Goal: Find specific page/section: Find specific page/section

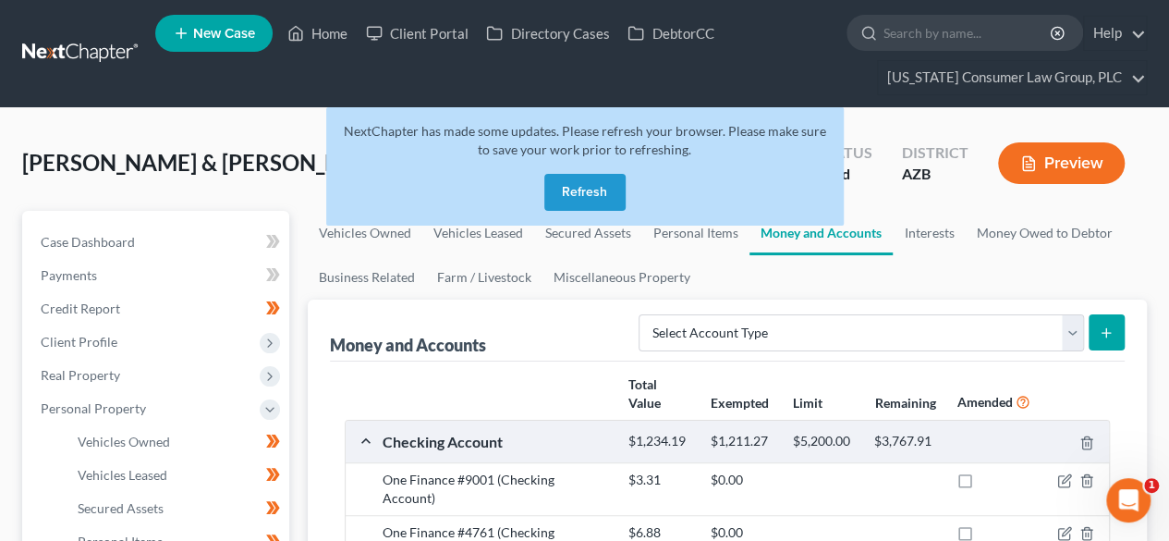
click at [67, 53] on link at bounding box center [81, 53] width 118 height 33
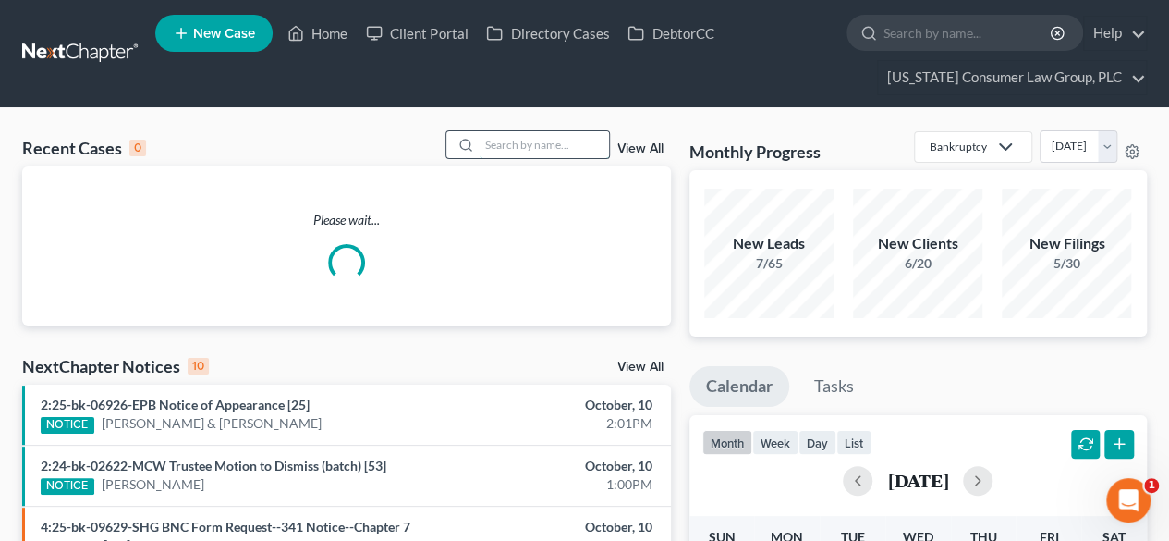
click at [545, 152] on input "search" at bounding box center [544, 144] width 129 height 27
click at [550, 147] on input "search" at bounding box center [544, 144] width 129 height 27
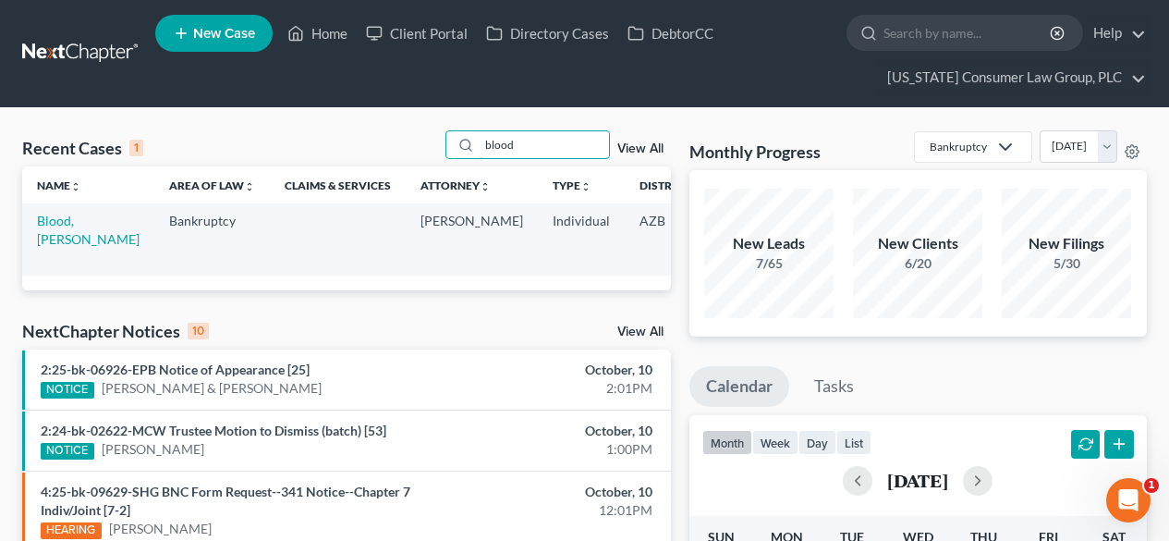
scroll to position [0, 141]
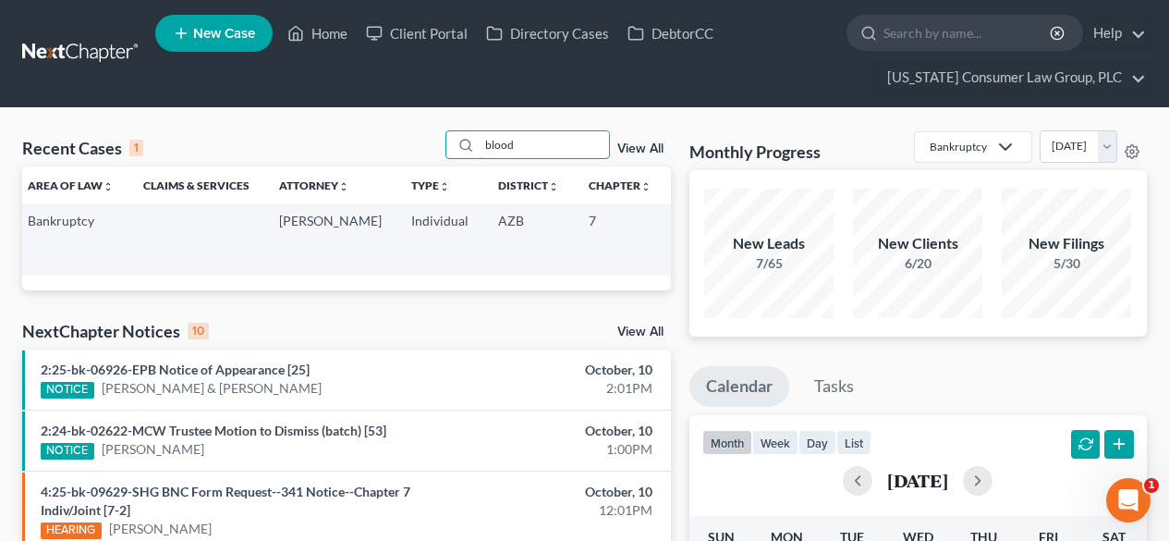
type input "blood"
drag, startPoint x: 633, startPoint y: 237, endPoint x: 599, endPoint y: 238, distance: 34.2
click at [666, 238] on td "2:25-bk-08677-BKM" at bounding box center [710, 238] width 89 height 71
copy td "08677"
drag, startPoint x: 554, startPoint y: 140, endPoint x: 382, endPoint y: 165, distance: 173.7
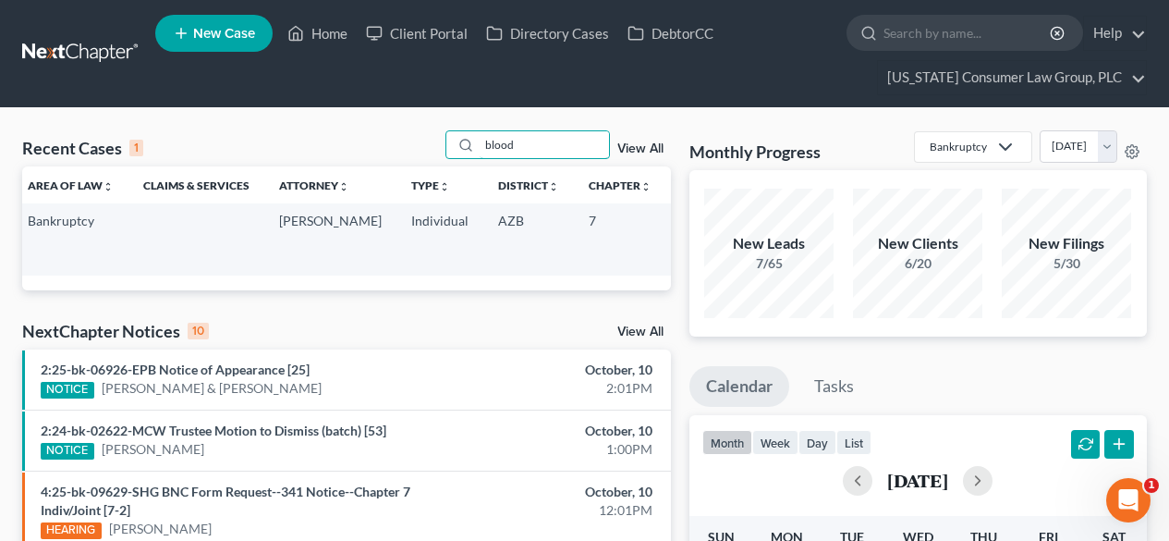
click at [382, 165] on div "Recent Cases 1 blood View All" at bounding box center [346, 148] width 649 height 36
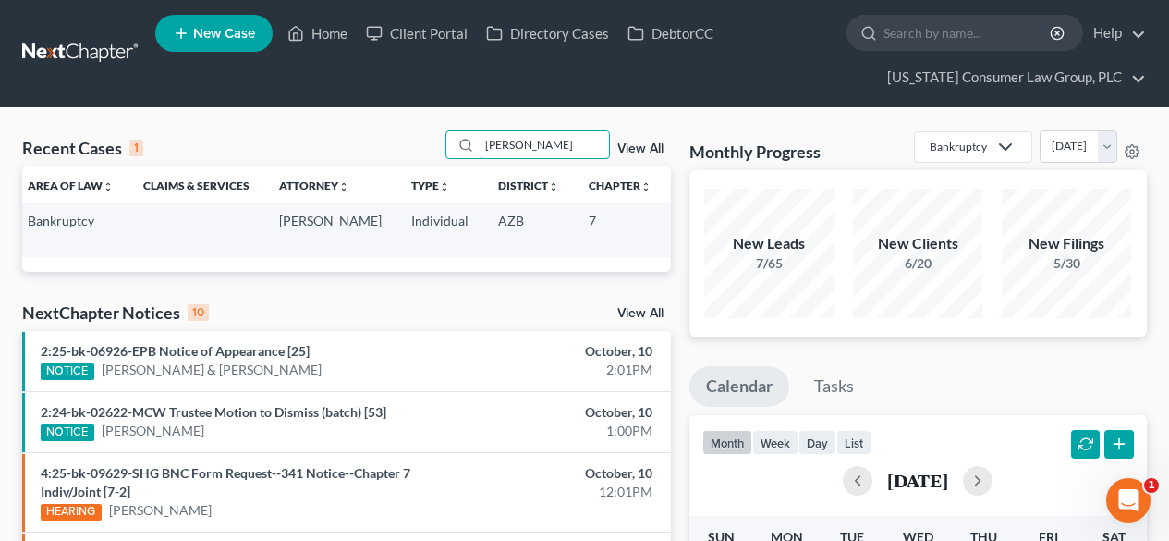
scroll to position [0, 0]
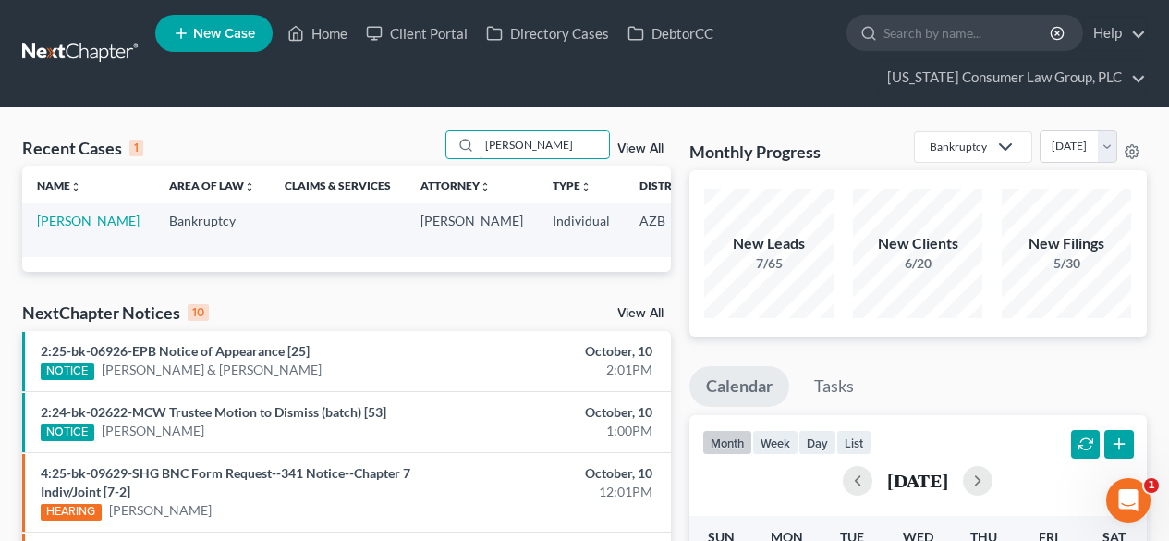
type input "[PERSON_NAME]"
click at [46, 228] on link "[PERSON_NAME]" at bounding box center [88, 221] width 103 height 16
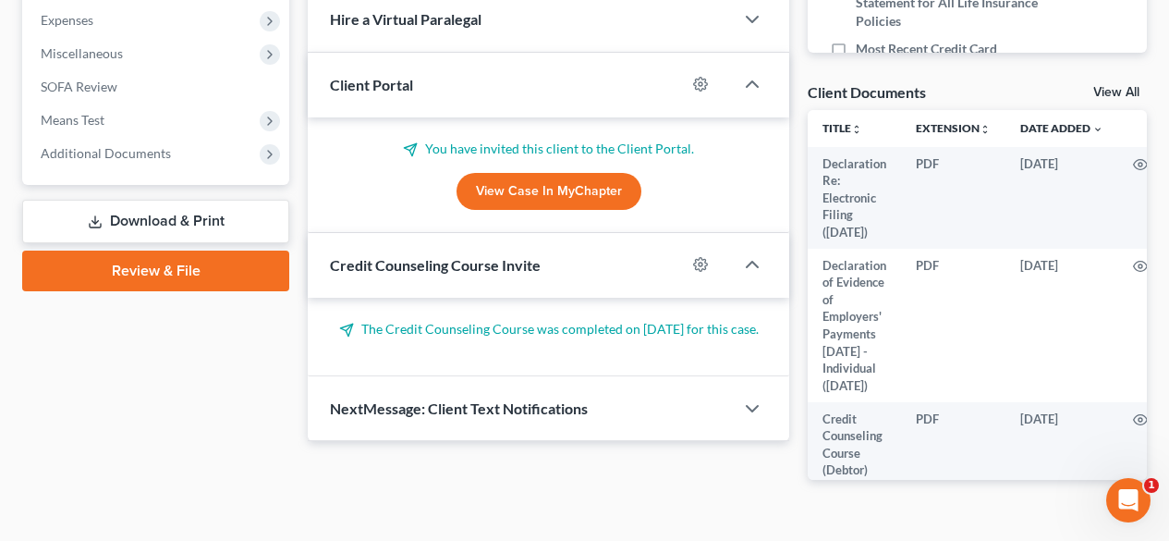
scroll to position [727, 0]
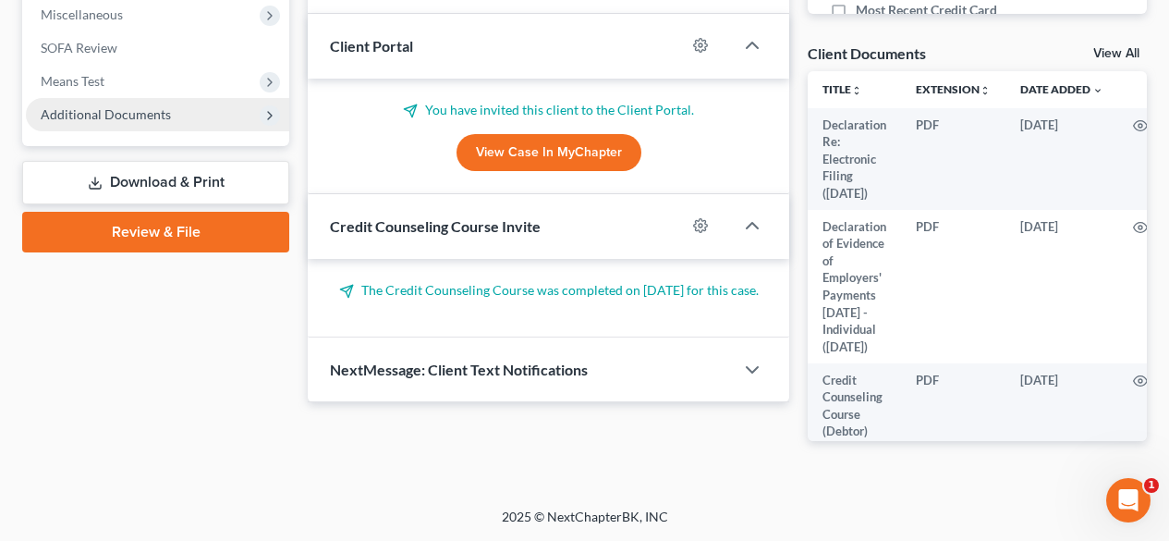
click at [174, 106] on span "Additional Documents" at bounding box center [157, 114] width 263 height 33
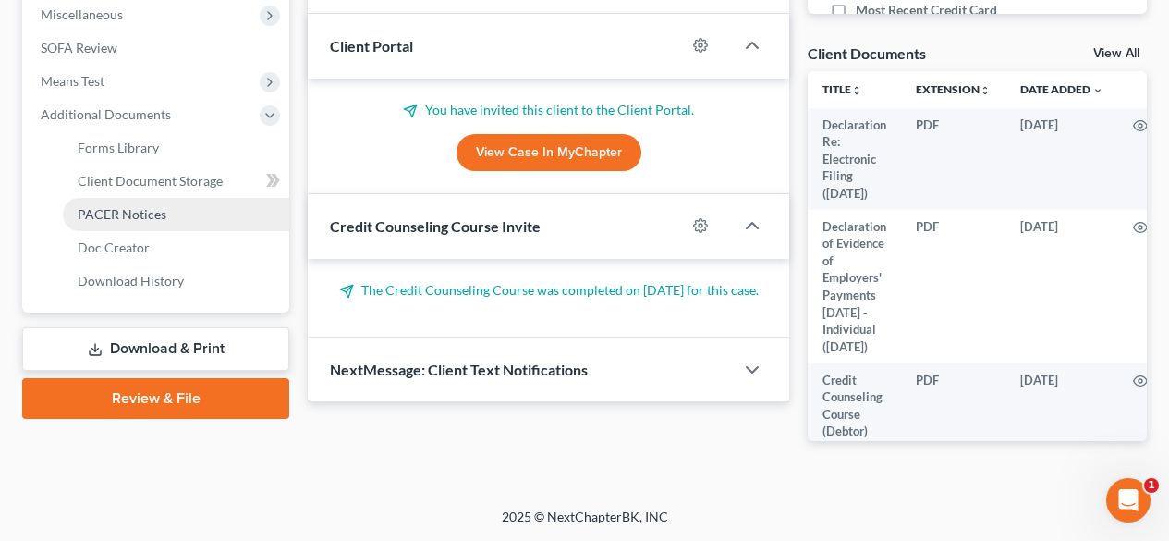
click at [153, 206] on span "PACER Notices" at bounding box center [122, 214] width 89 height 16
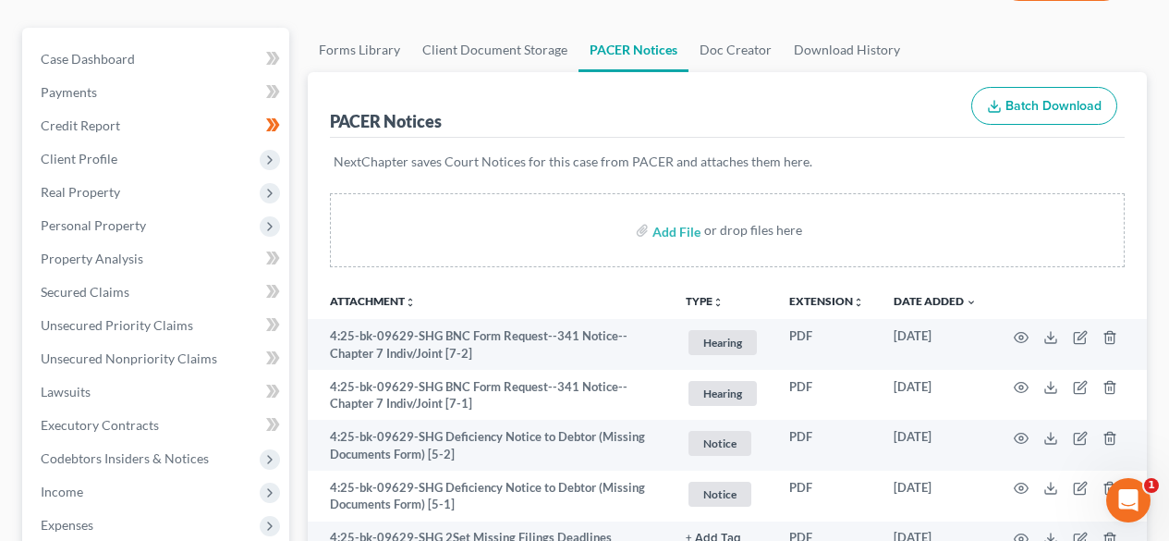
scroll to position [247, 0]
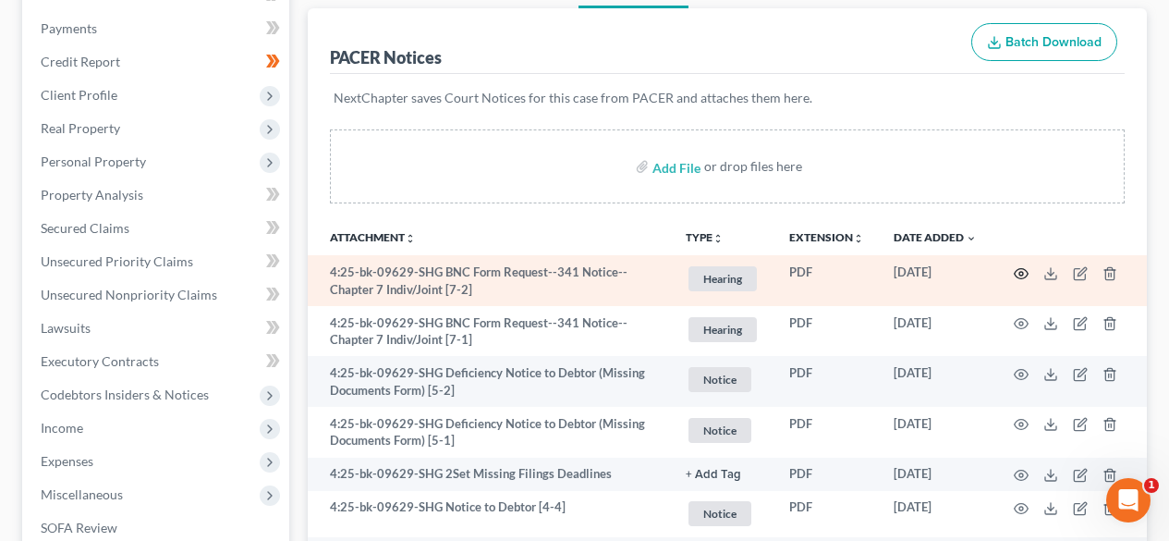
click at [1019, 269] on icon "button" at bounding box center [1022, 273] width 14 height 10
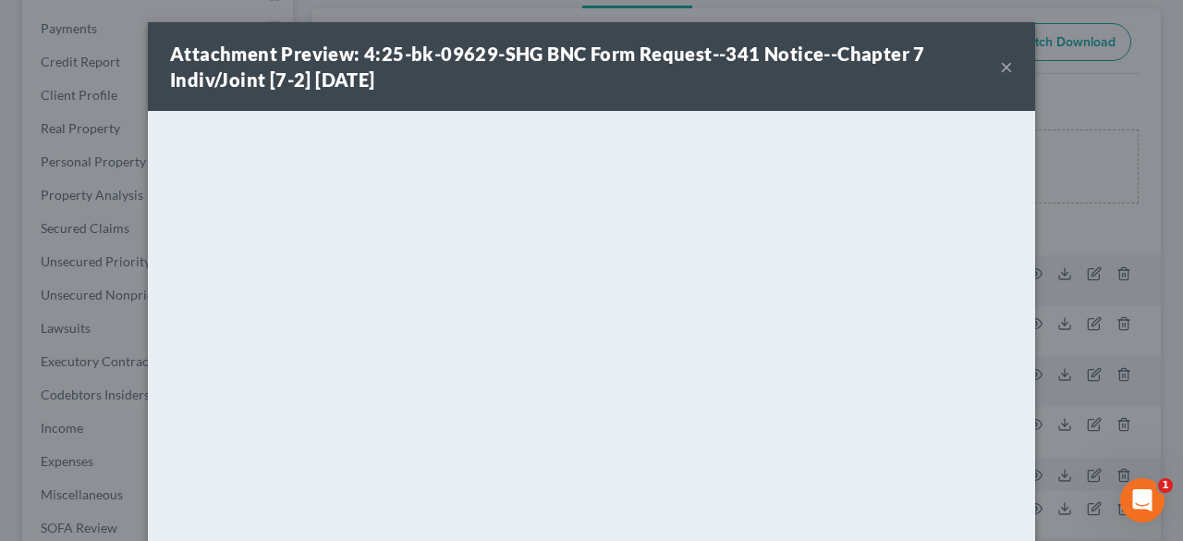
click at [1003, 64] on button "×" at bounding box center [1006, 66] width 13 height 22
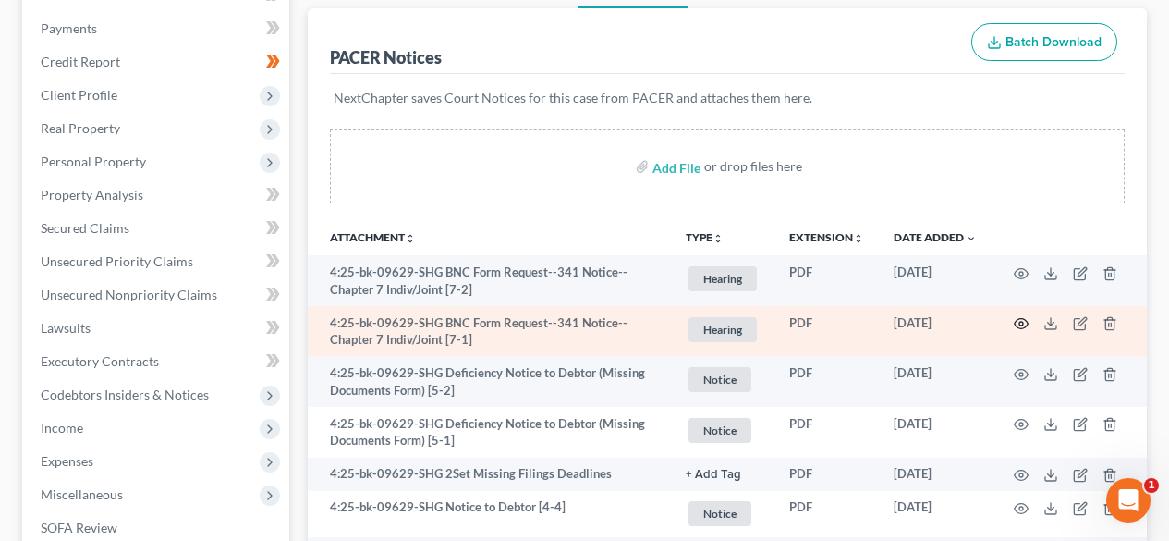
click at [1021, 326] on icon "button" at bounding box center [1021, 323] width 15 height 15
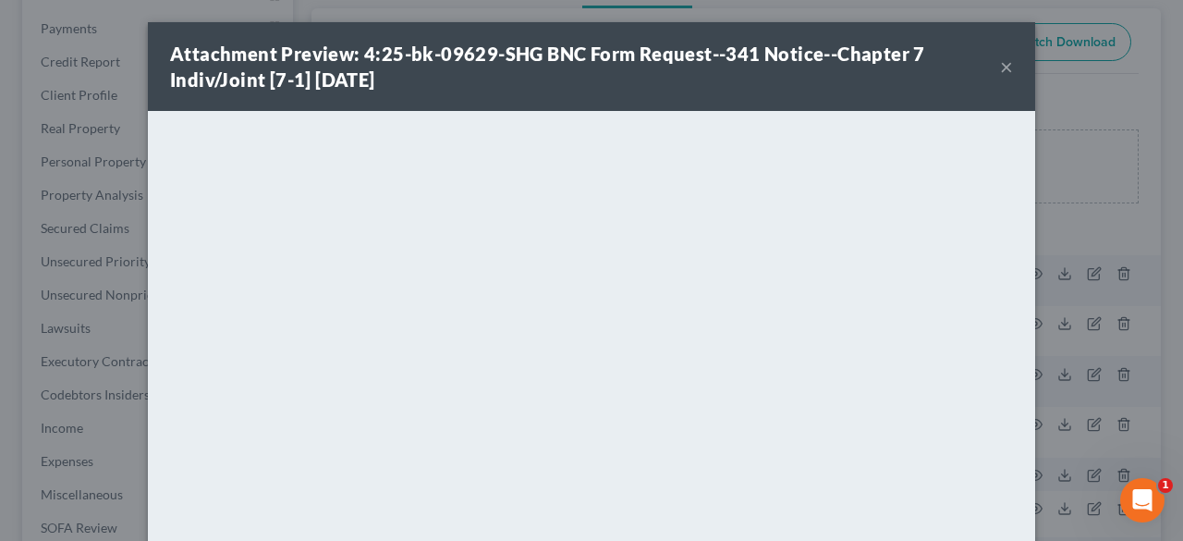
click at [1003, 67] on button "×" at bounding box center [1006, 66] width 13 height 22
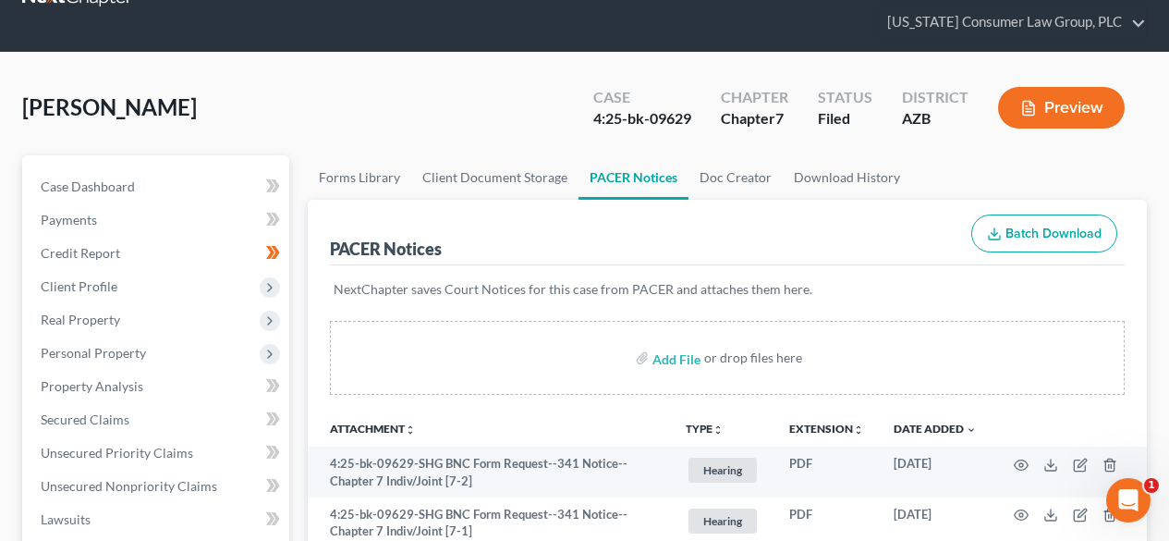
scroll to position [0, 0]
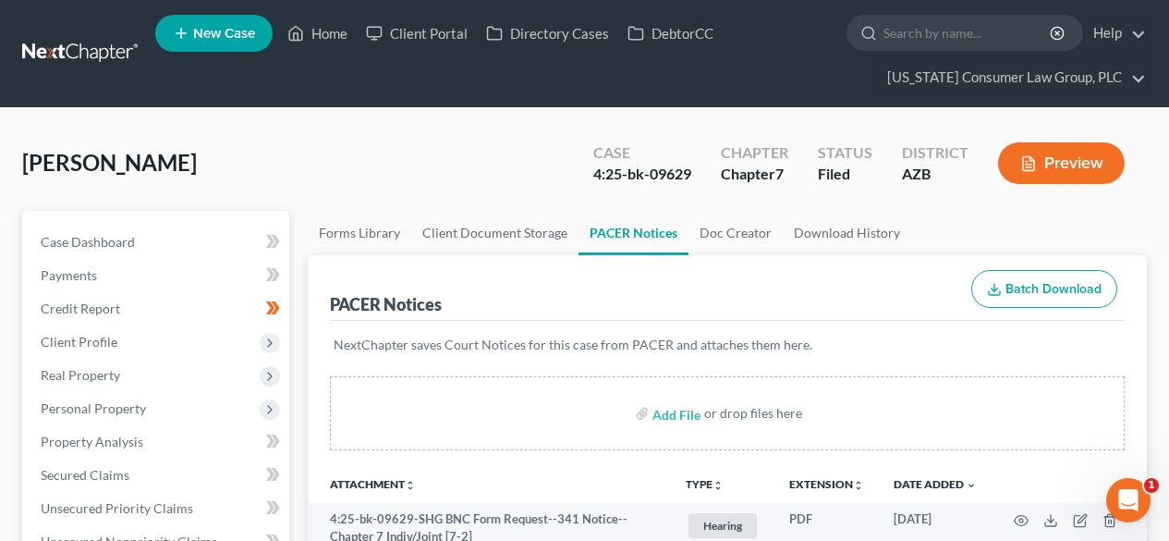
click at [91, 45] on link at bounding box center [81, 53] width 118 height 33
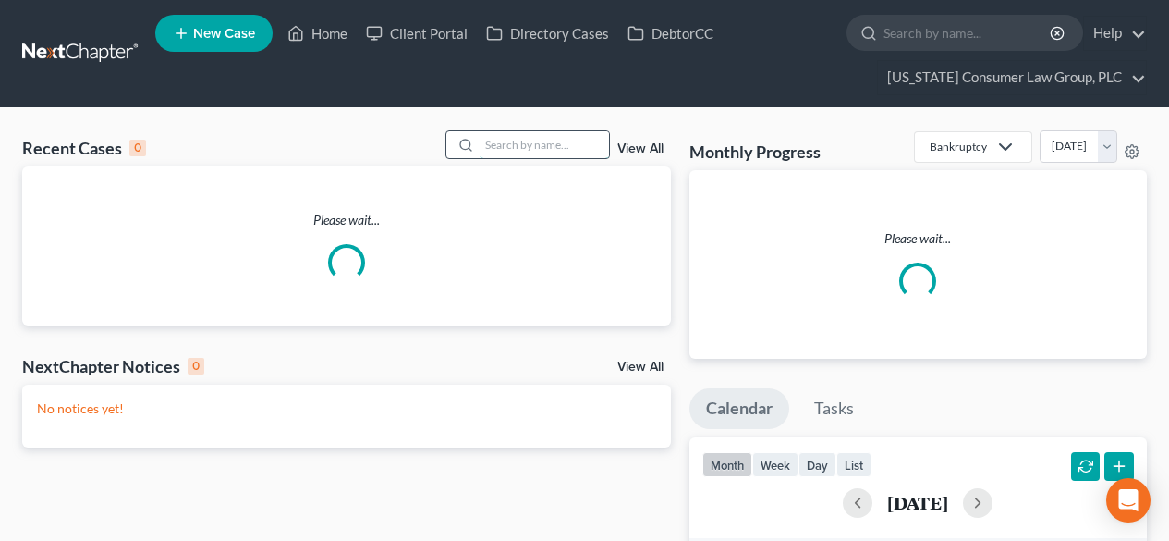
click at [588, 135] on input "search" at bounding box center [544, 144] width 129 height 27
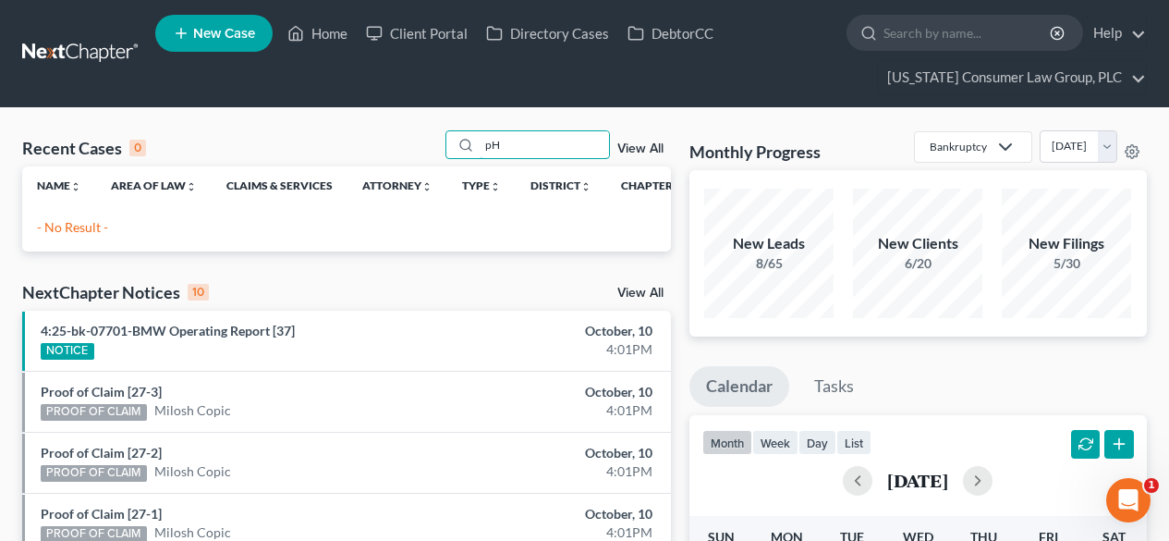
type input "p"
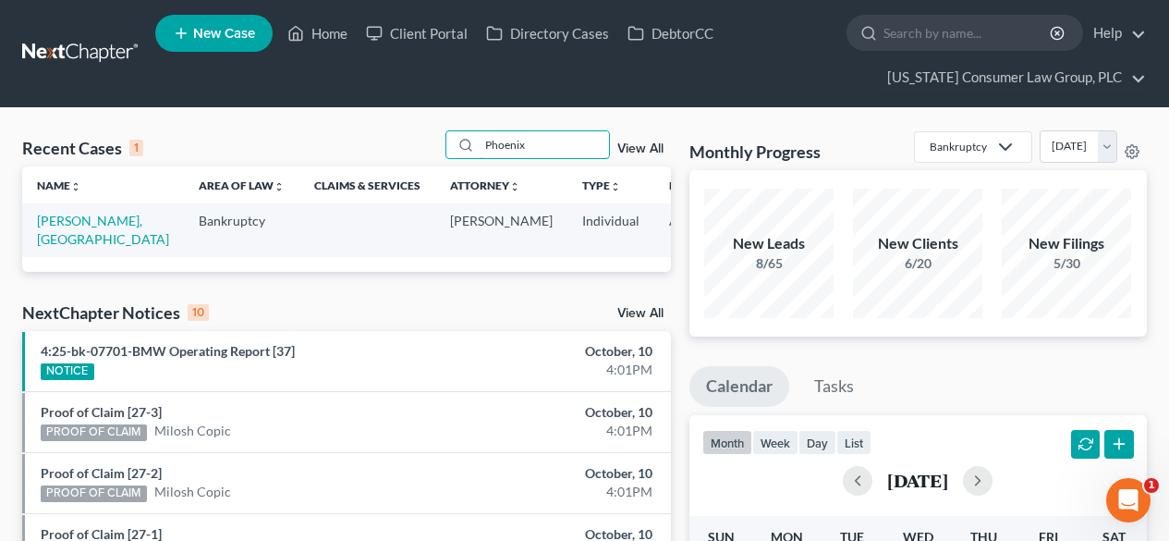
type input "Phoenix"
click at [61, 229] on td "Jarvis, Phoenix" at bounding box center [103, 229] width 162 height 53
click at [62, 223] on link "Jarvis, Phoenix" at bounding box center [103, 230] width 132 height 34
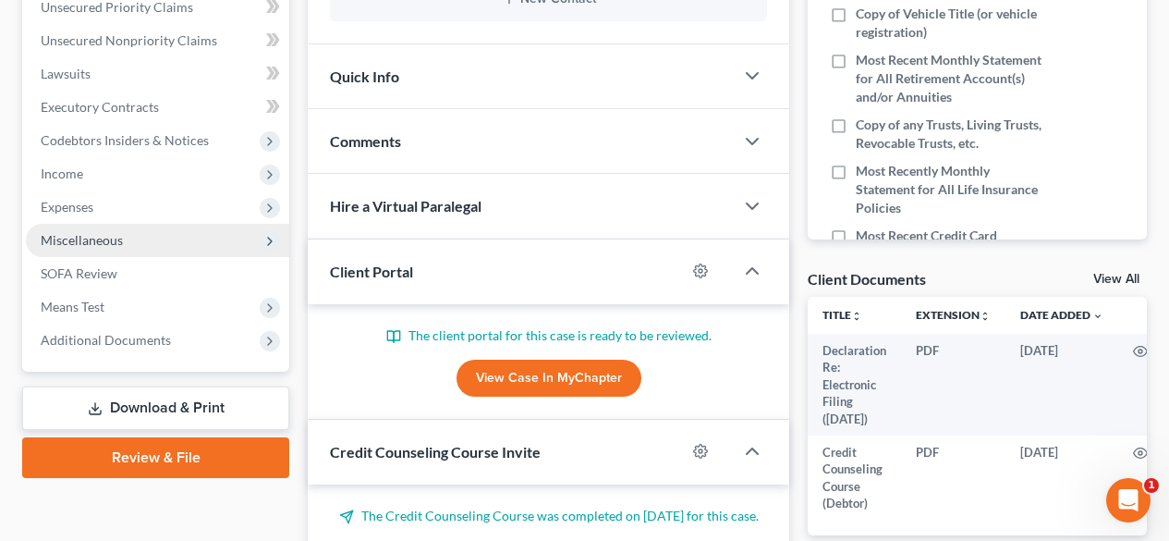
scroll to position [625, 0]
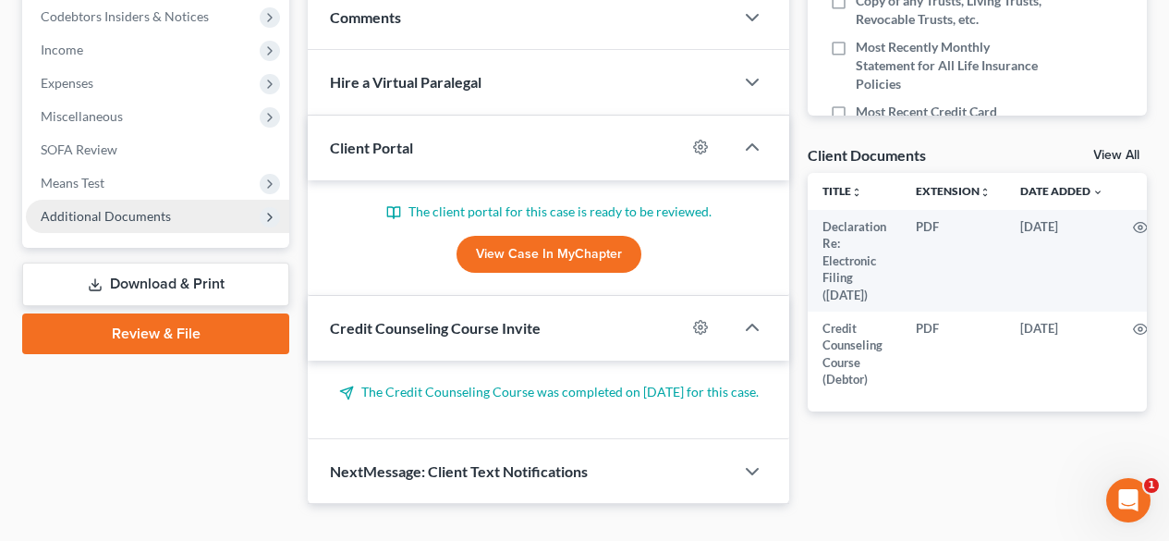
click at [89, 222] on span "Additional Documents" at bounding box center [106, 216] width 130 height 16
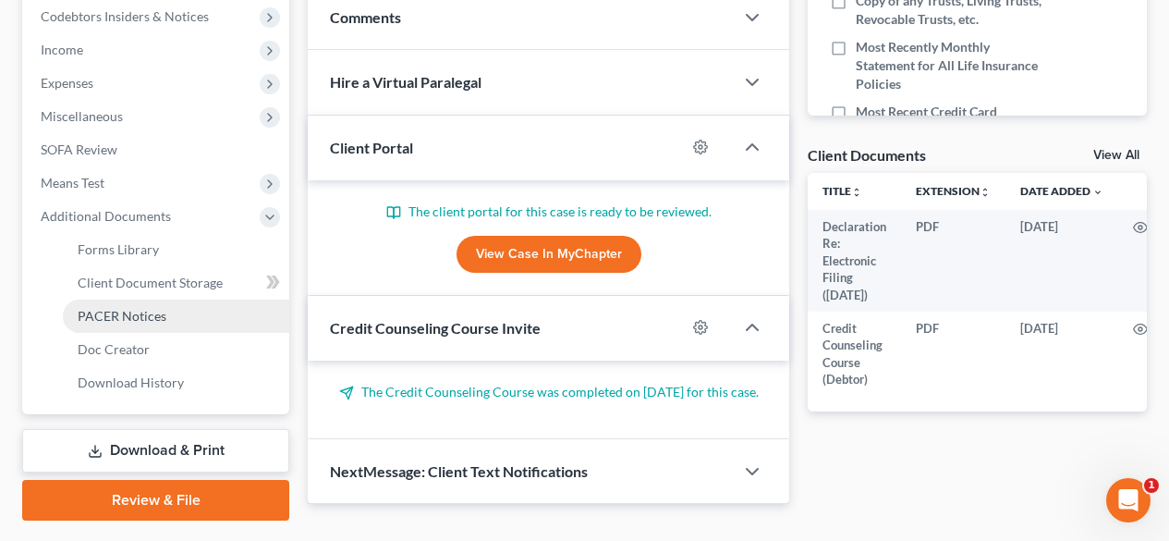
click at [122, 309] on span "PACER Notices" at bounding box center [122, 316] width 89 height 16
